Goal: Information Seeking & Learning: Check status

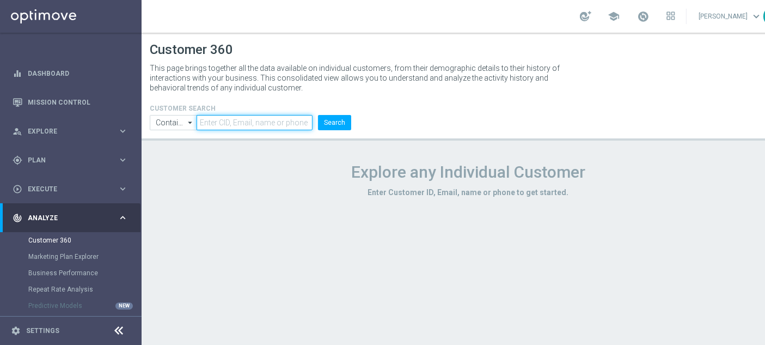
click at [247, 122] on input "text" at bounding box center [255, 122] width 116 height 15
paste input "2881371"
type input "2881371"
click at [345, 127] on button "Search" at bounding box center [334, 122] width 33 height 15
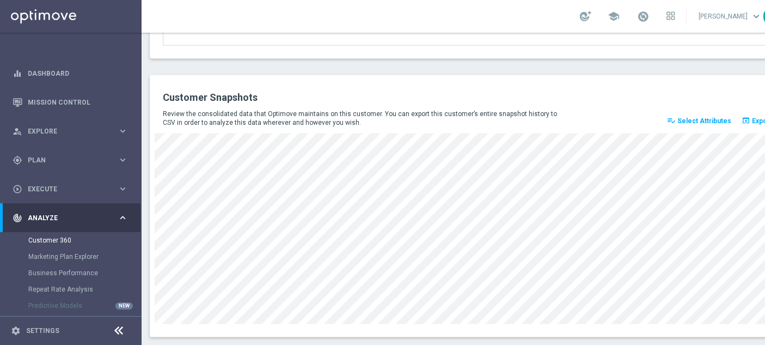
scroll to position [1536, 0]
